Goal: Information Seeking & Learning: Learn about a topic

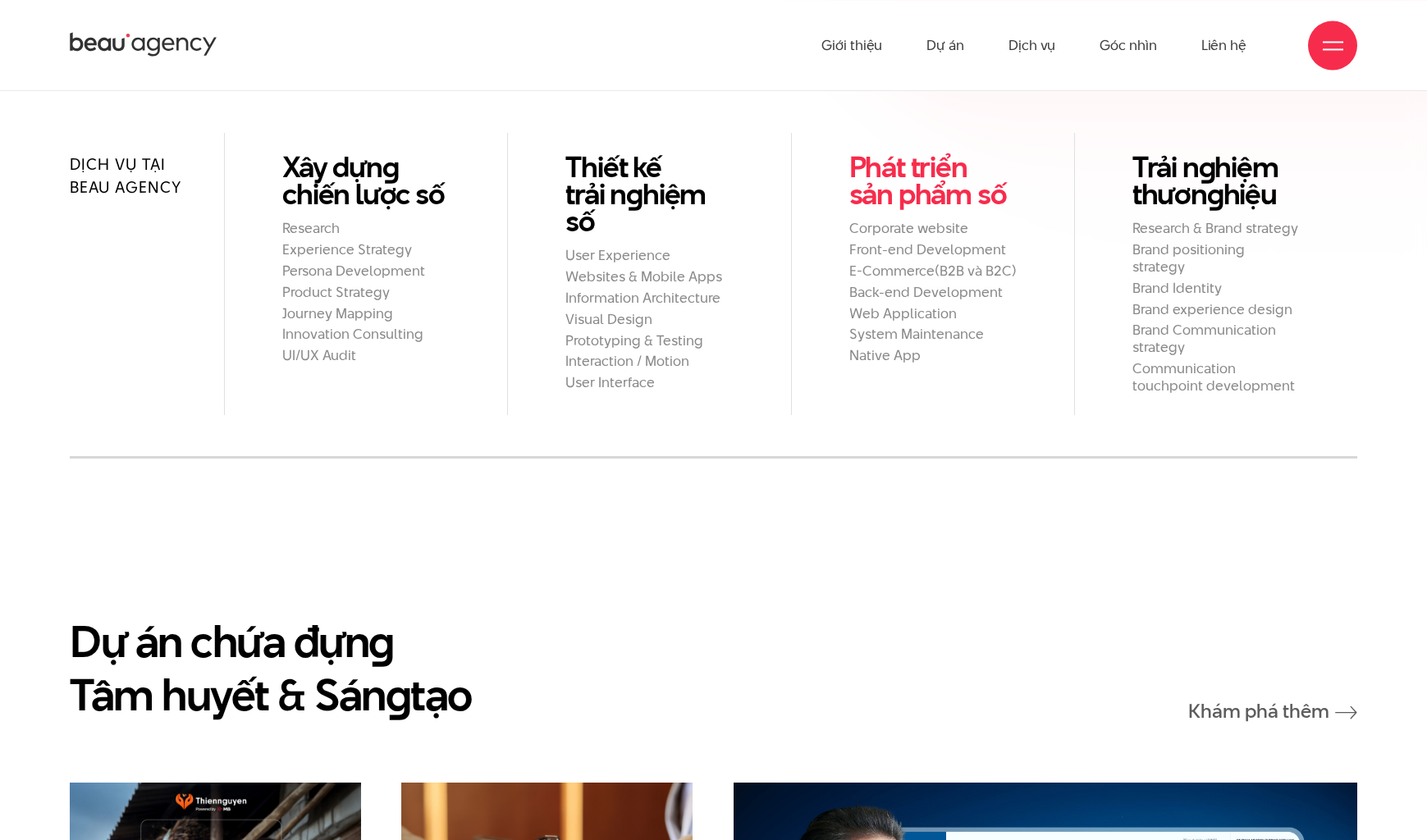
scroll to position [1934, 0]
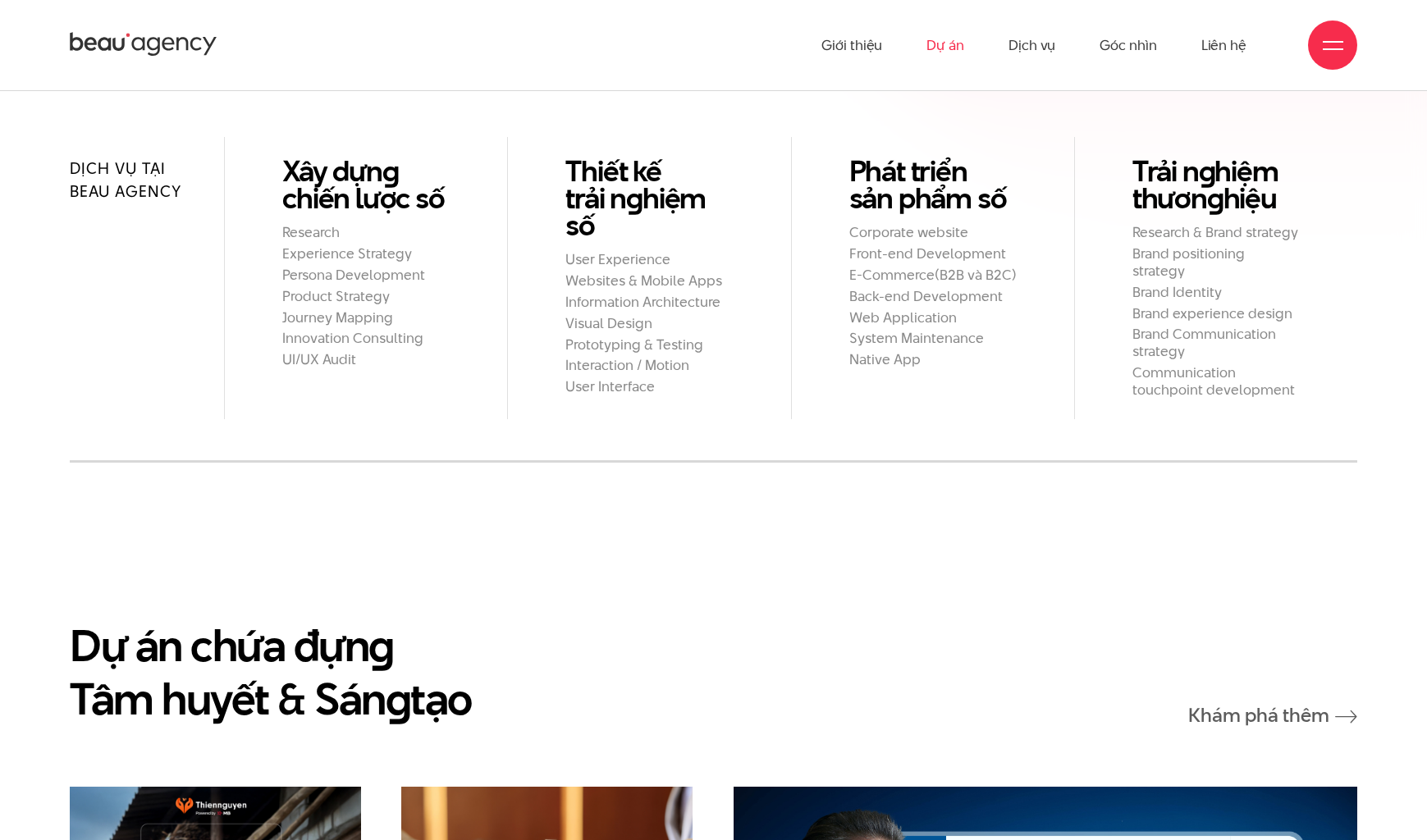
click at [943, 44] on link "Dự án" at bounding box center [945, 45] width 38 height 90
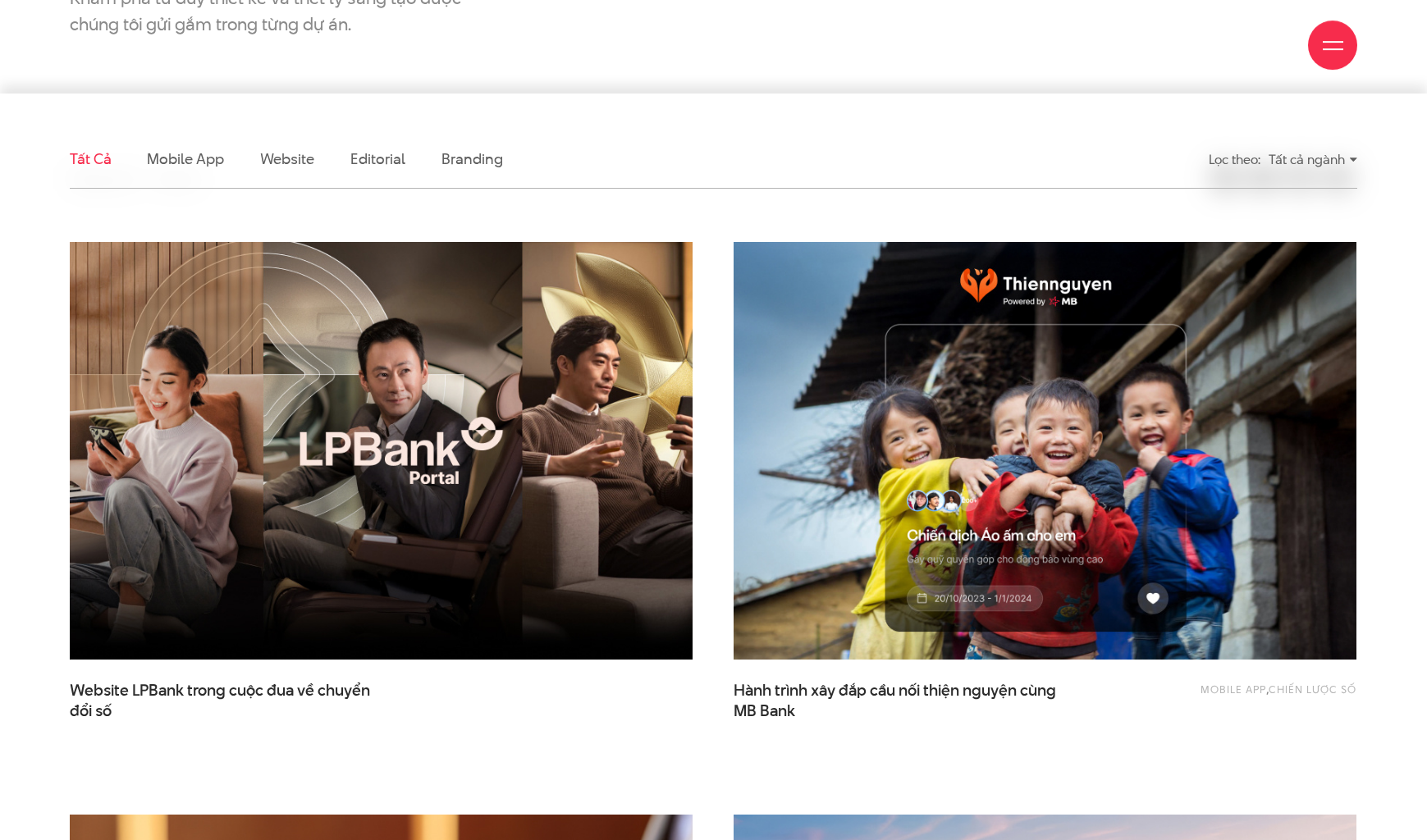
scroll to position [419, 0]
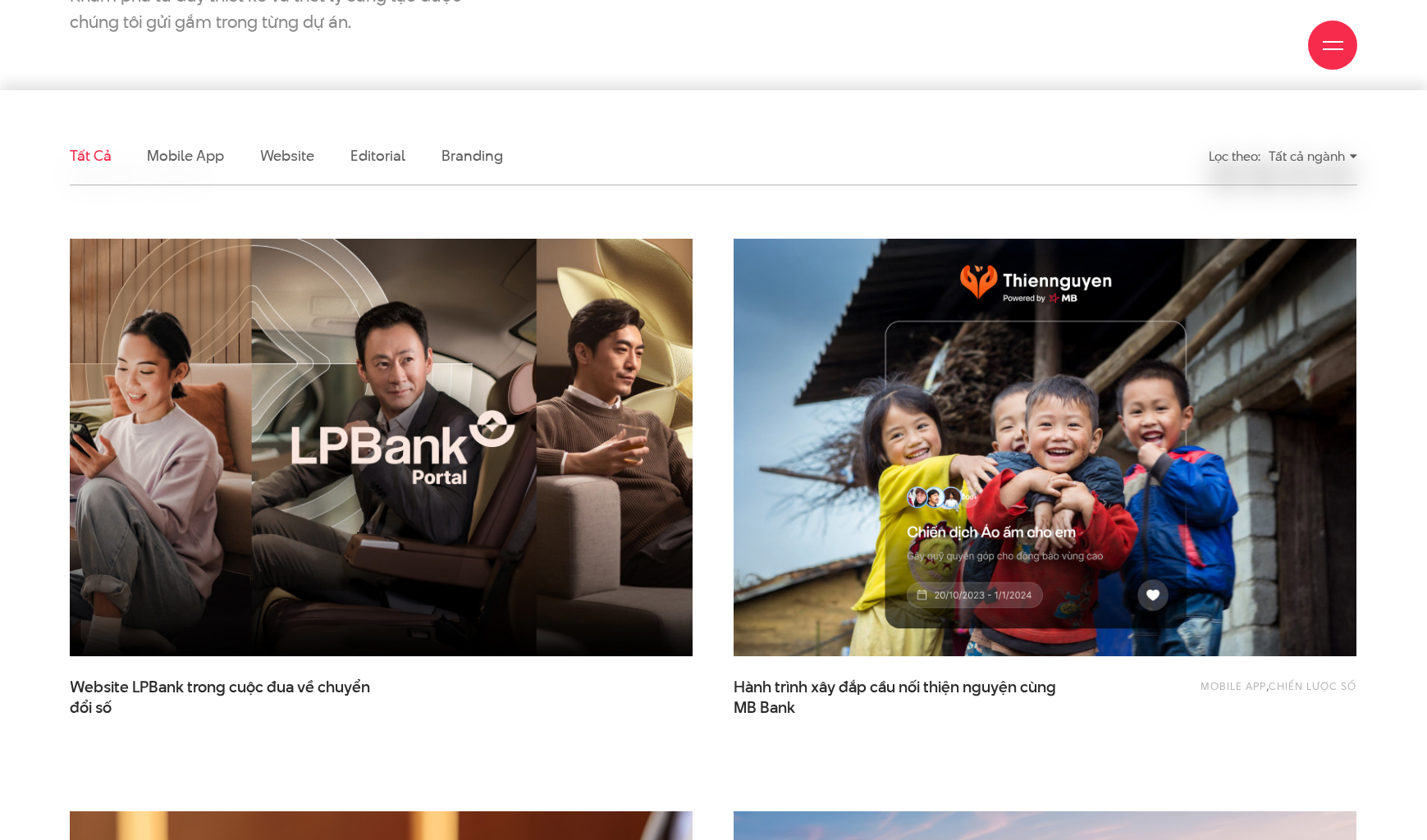
click at [397, 521] on img at bounding box center [381, 447] width 685 height 459
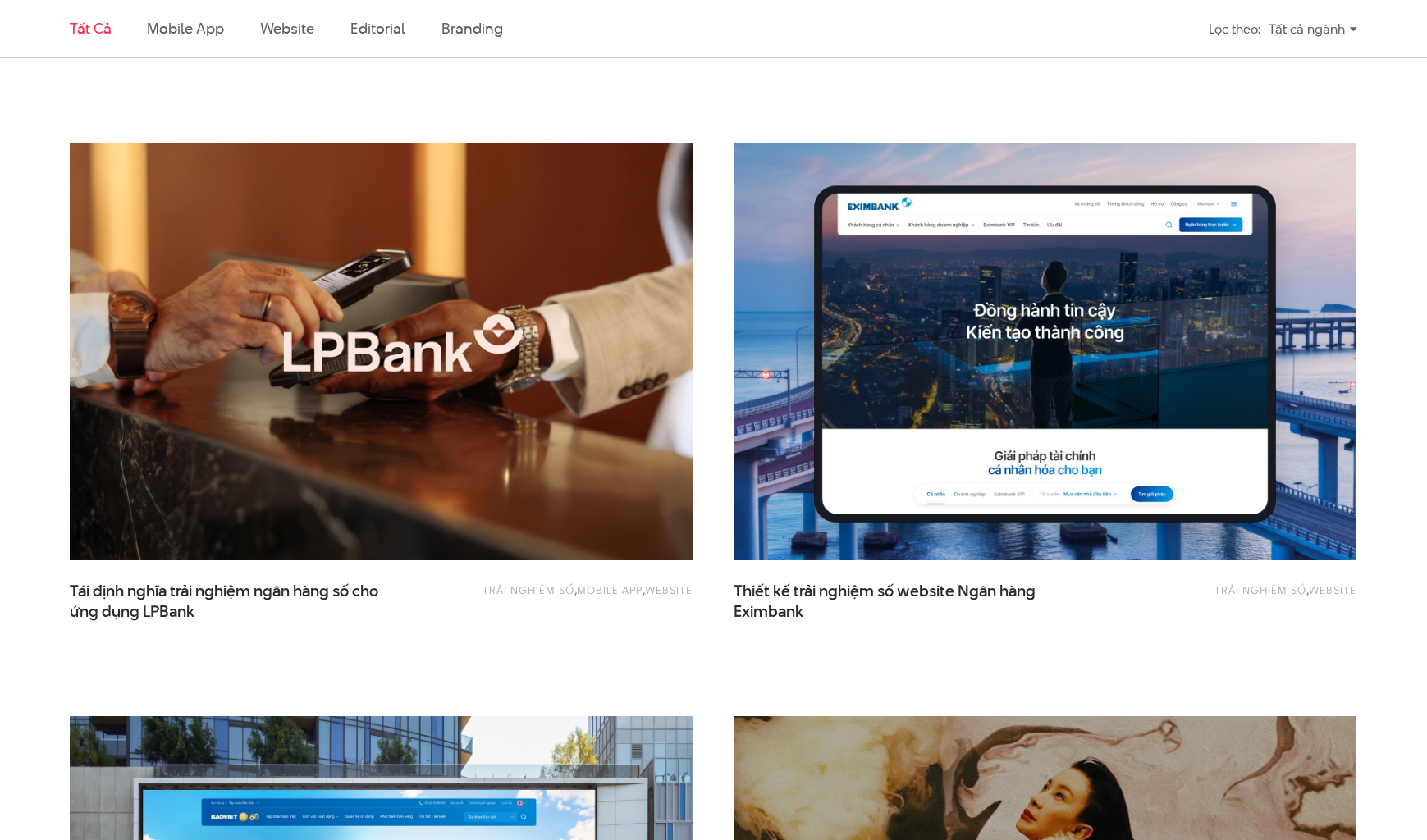
scroll to position [1088, 0]
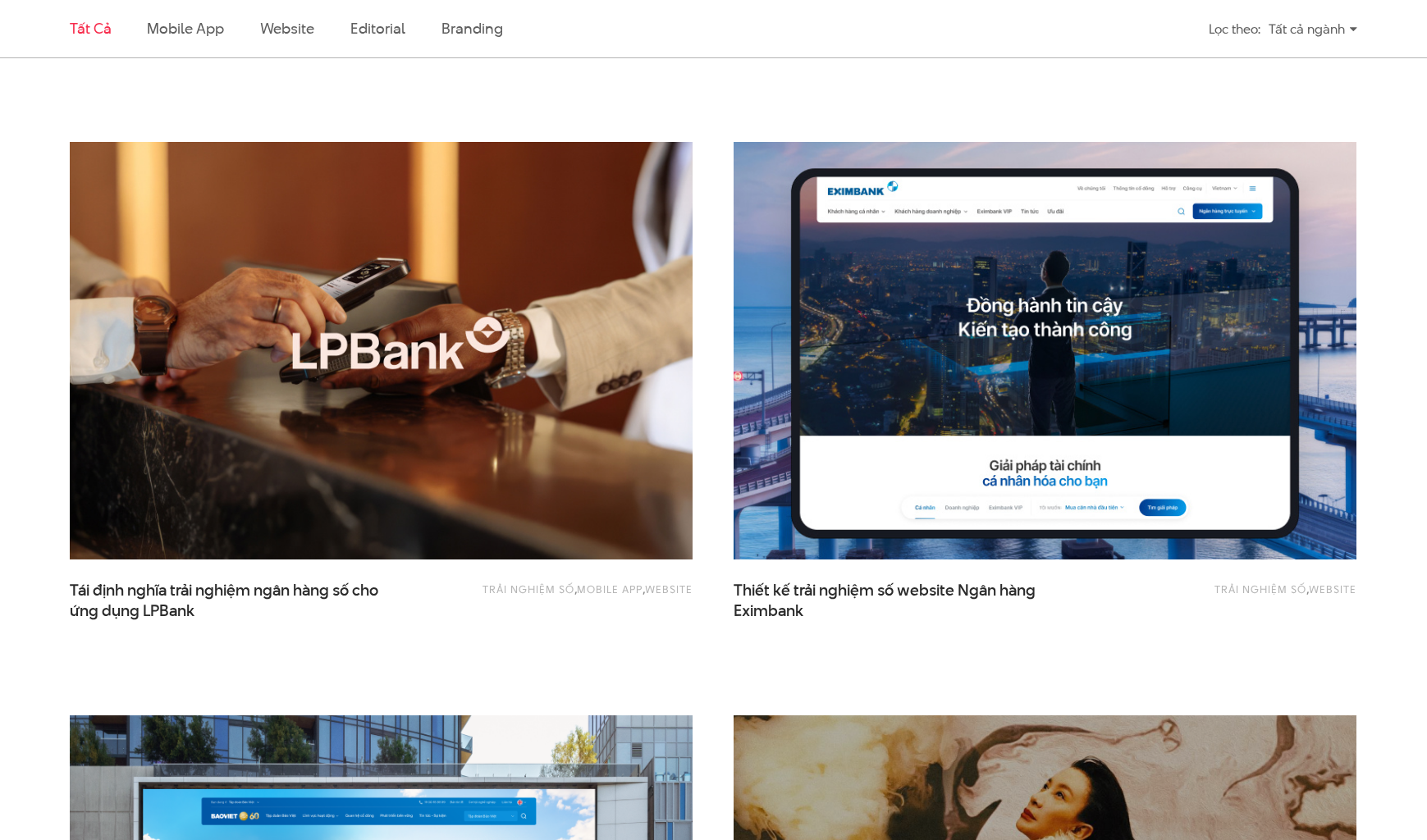
click at [918, 385] on img at bounding box center [1045, 351] width 685 height 459
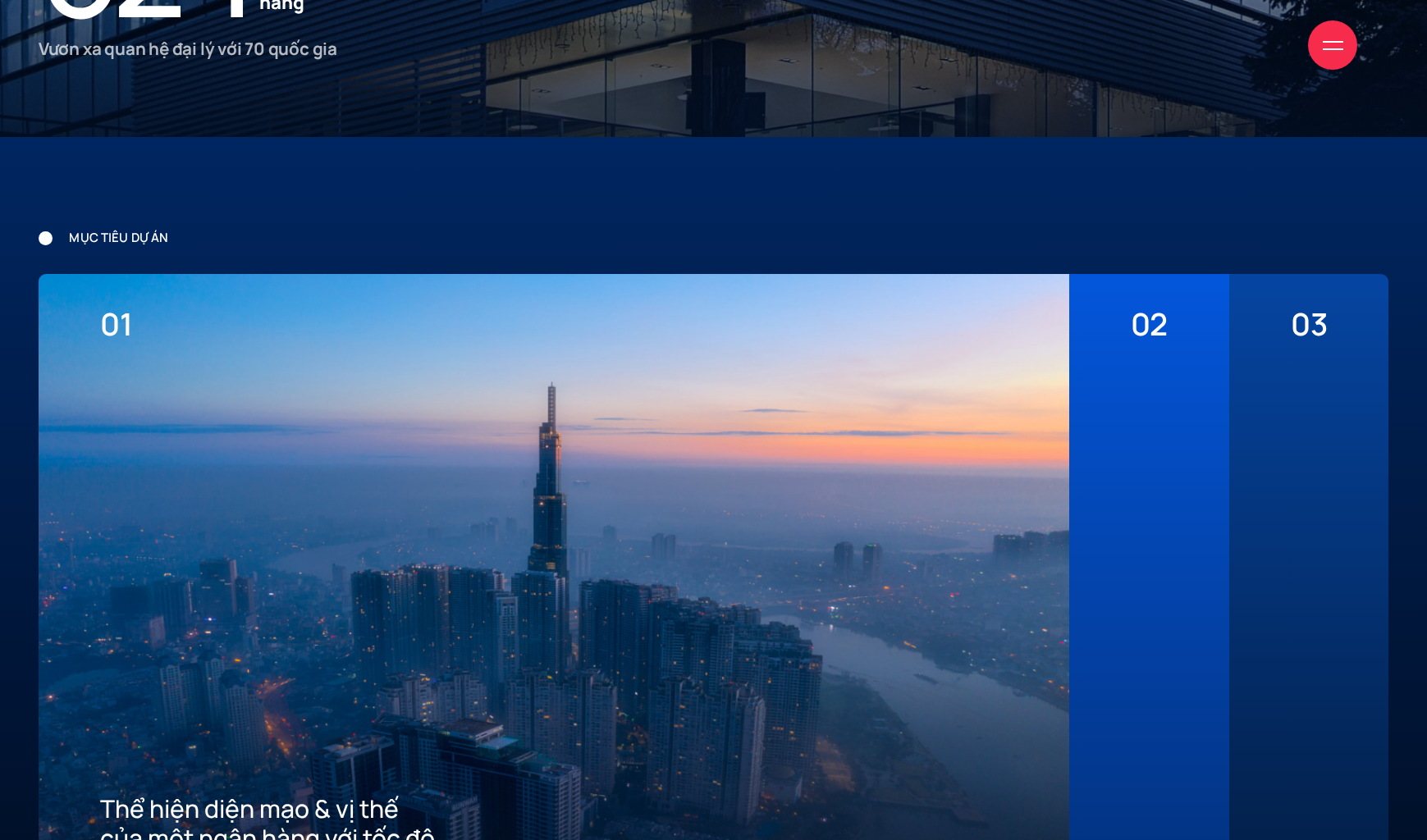
scroll to position [4111, 0]
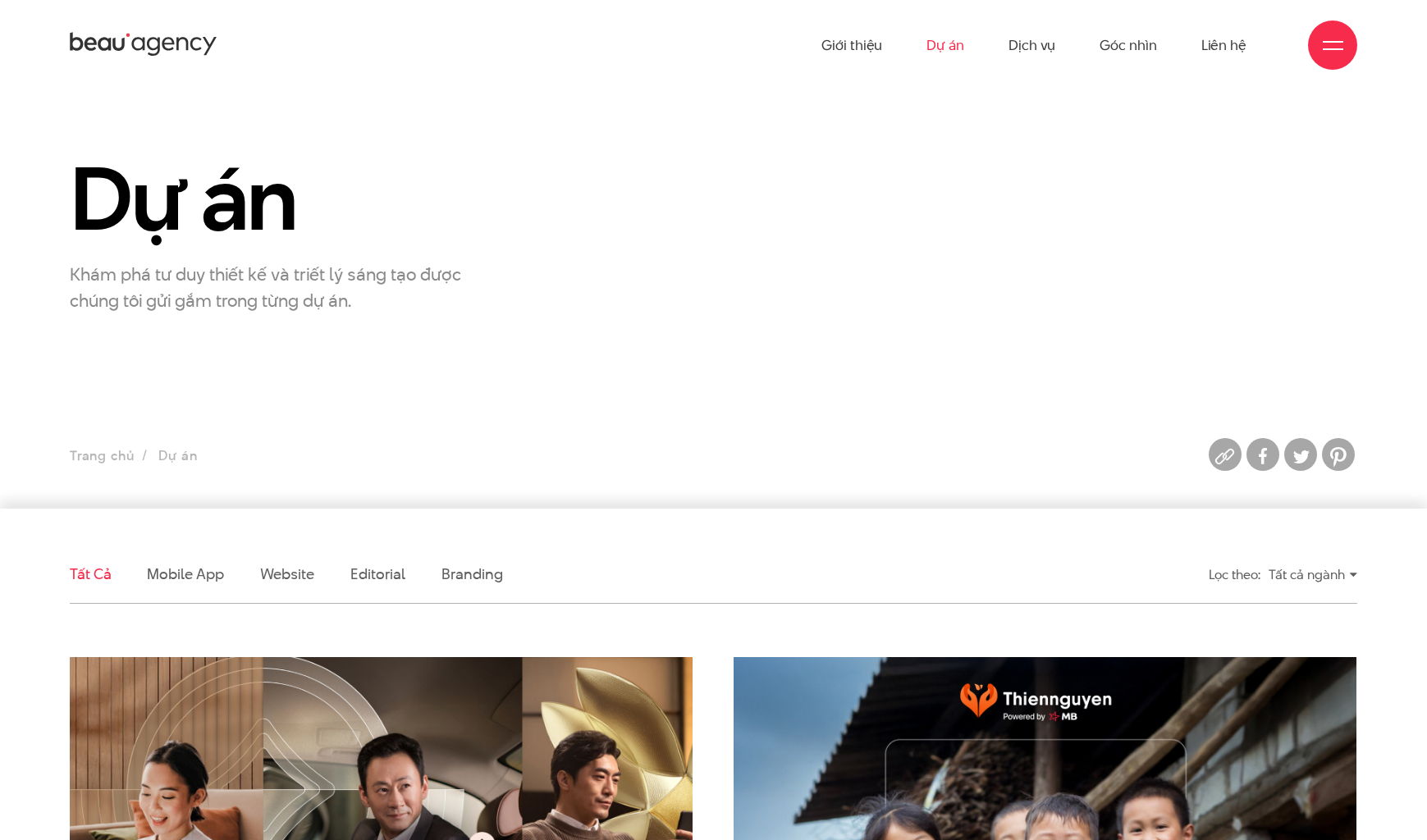
click at [159, 30] on div "Giới thiệu Dự án Dịch vụ Góc nhìn Liên hệ" at bounding box center [714, 45] width 1288 height 90
click at [148, 44] on icon at bounding box center [154, 47] width 13 height 19
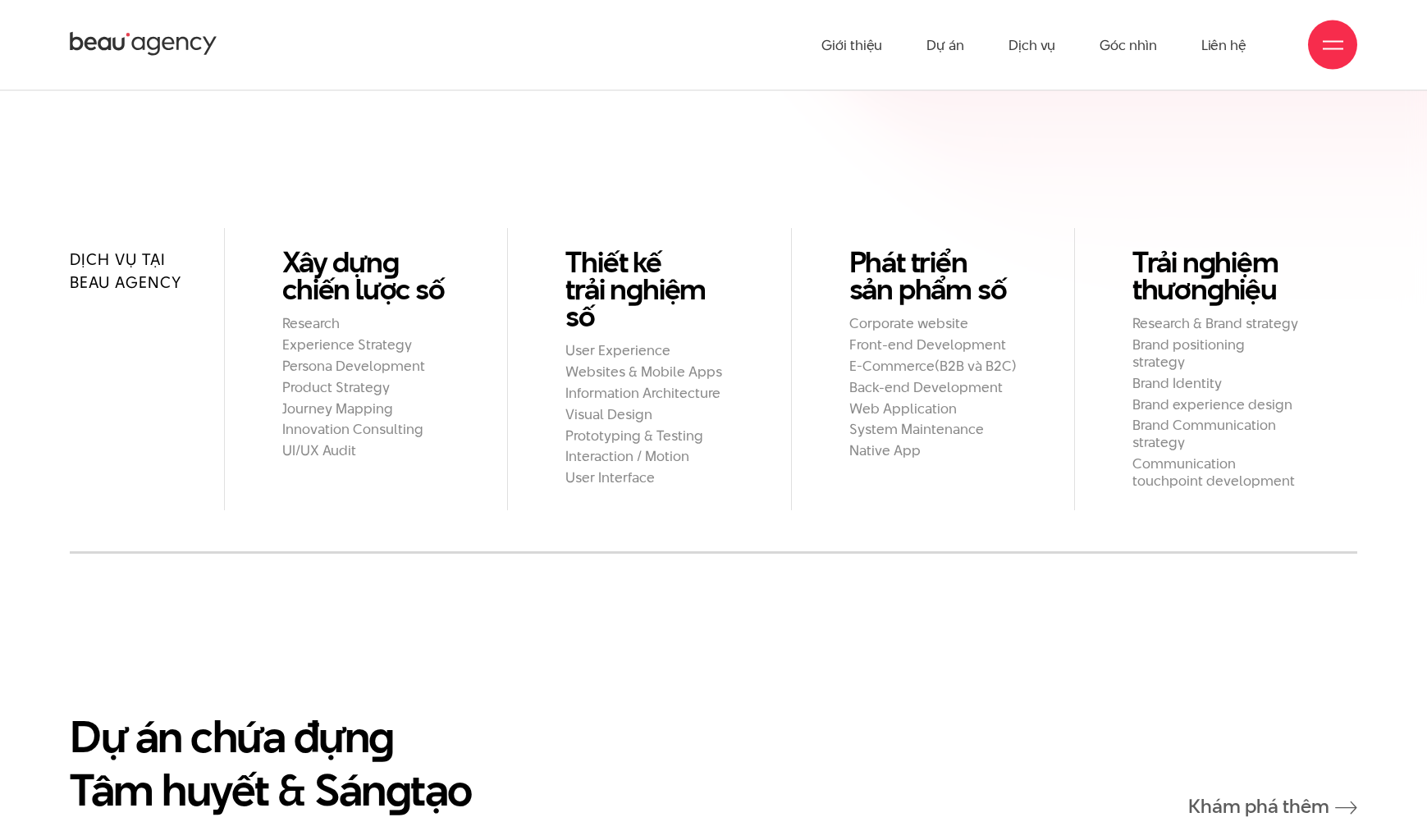
scroll to position [1842, 0]
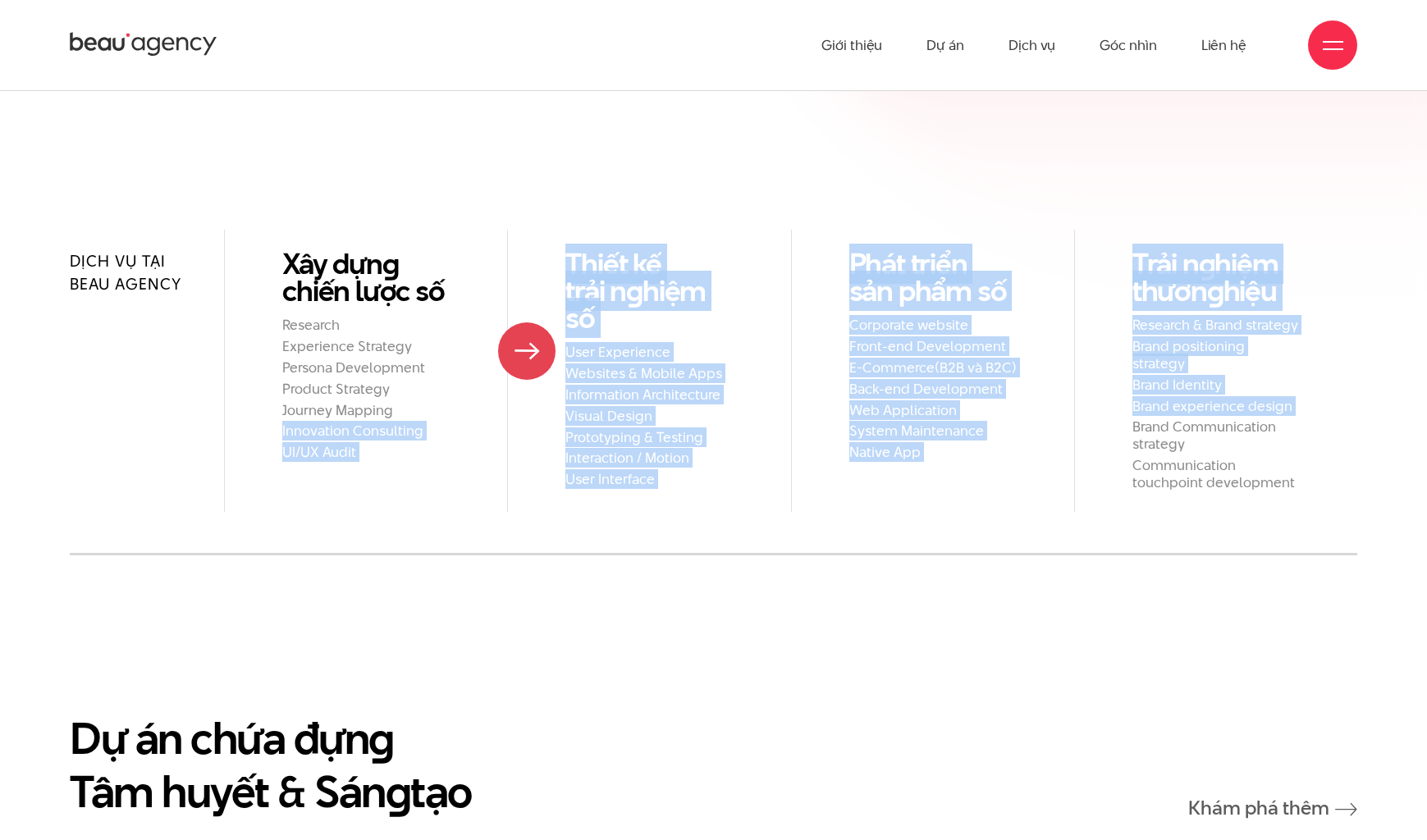
drag, startPoint x: 1110, startPoint y: 348, endPoint x: 501, endPoint y: 362, distance: 609.2
click at [501, 362] on ul "Dịch vụ tại Beau Agency Xây dựn g chiến lược số Research Experience Strategy Pe…" at bounding box center [714, 371] width 1288 height 282
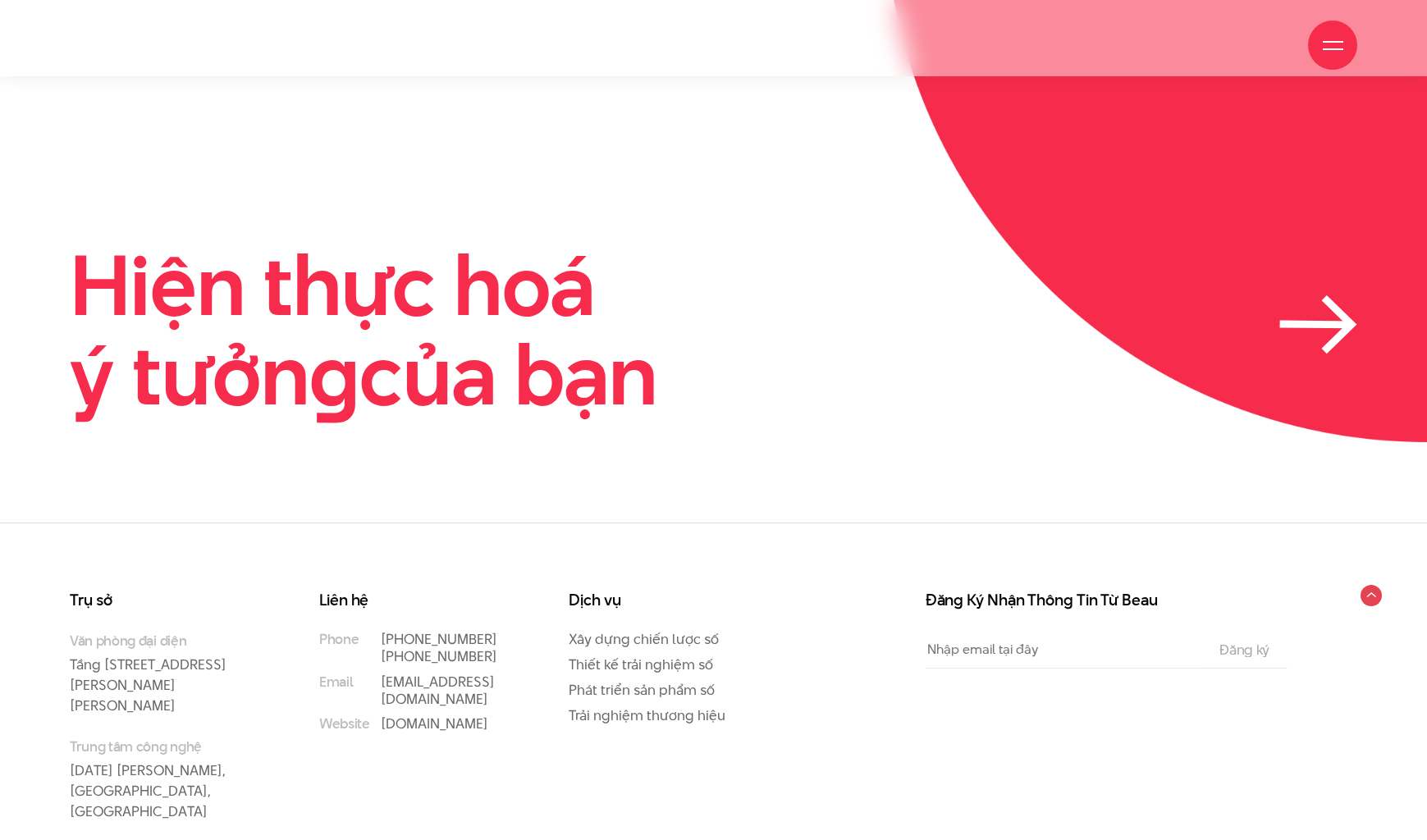
scroll to position [4982, 0]
